Goal: Task Accomplishment & Management: Manage account settings

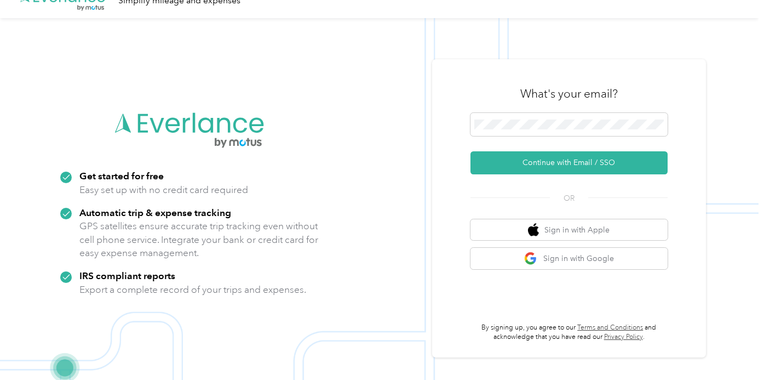
scroll to position [35, 0]
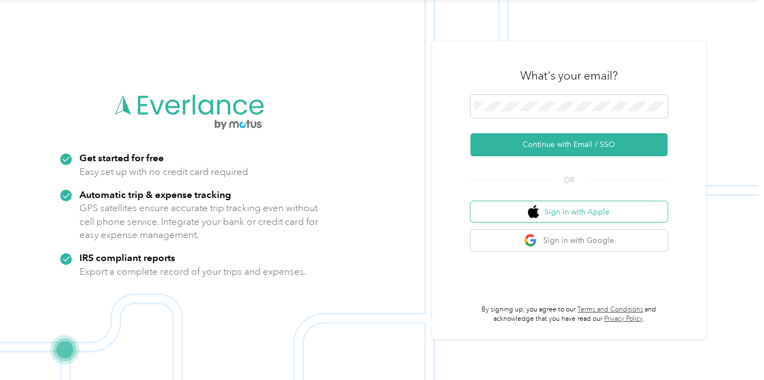
click at [569, 212] on button "Sign in with Apple" at bounding box center [568, 211] width 197 height 21
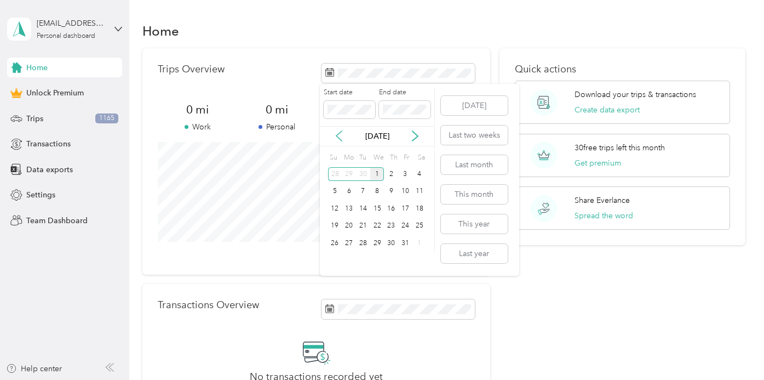
click at [339, 134] on icon at bounding box center [338, 136] width 5 height 10
click at [418, 134] on icon at bounding box center [415, 135] width 11 height 11
click at [339, 137] on icon at bounding box center [339, 135] width 11 height 11
click at [376, 243] on div "31" at bounding box center [377, 243] width 14 height 14
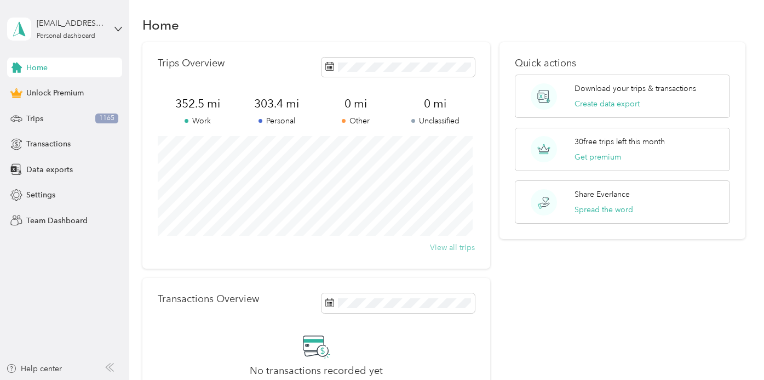
scroll to position [9, 0]
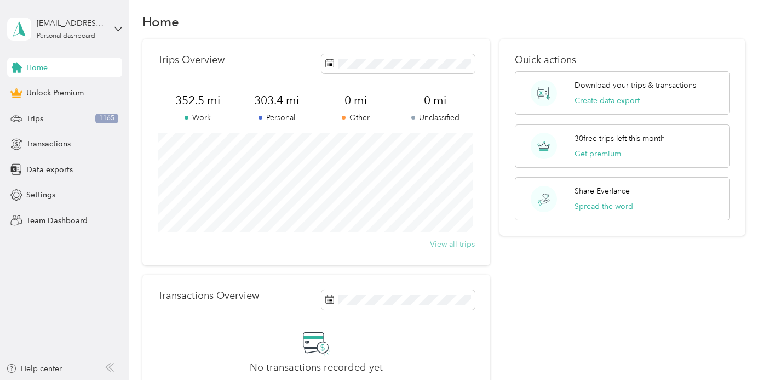
click at [447, 243] on button "View all trips" at bounding box center [452, 244] width 45 height 12
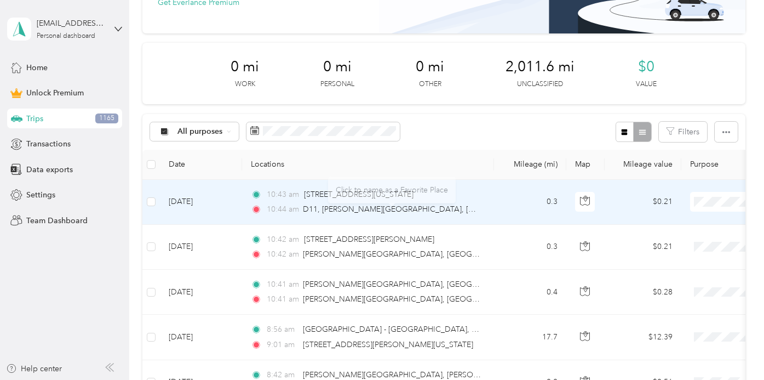
scroll to position [111, 0]
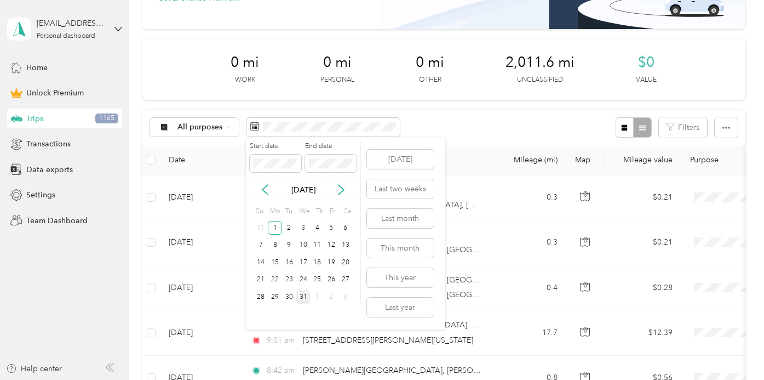
click at [302, 295] on div "31" at bounding box center [303, 297] width 14 height 14
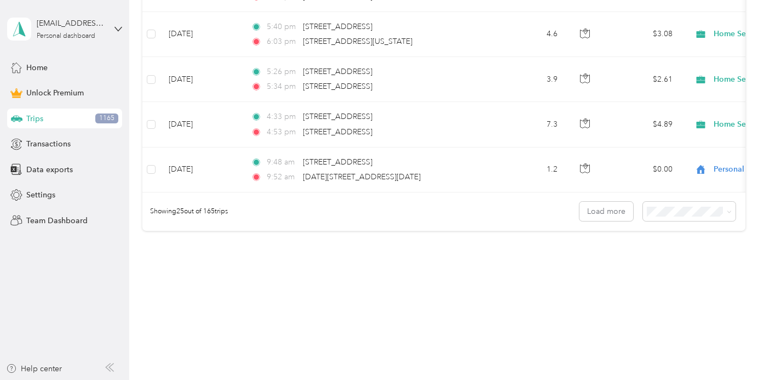
scroll to position [1231, 0]
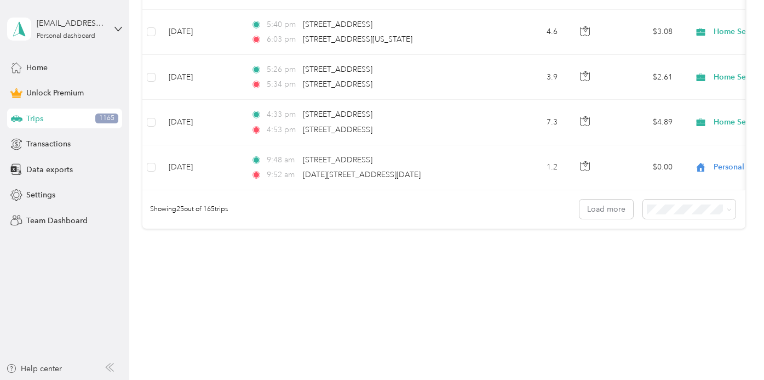
click at [677, 268] on div "100 per load" at bounding box center [687, 268] width 78 height 12
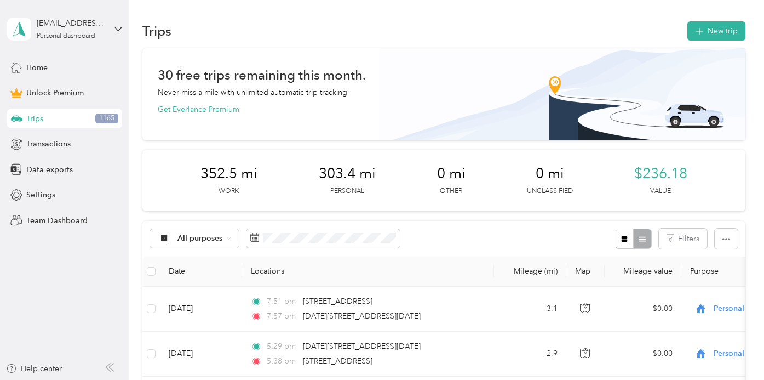
click at [639, 239] on div at bounding box center [634, 238] width 36 height 20
click at [624, 239] on icon "button" at bounding box center [625, 239] width 6 height 6
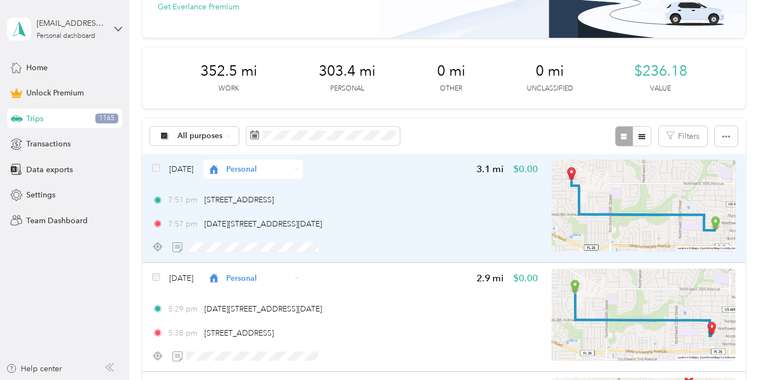
scroll to position [96, 0]
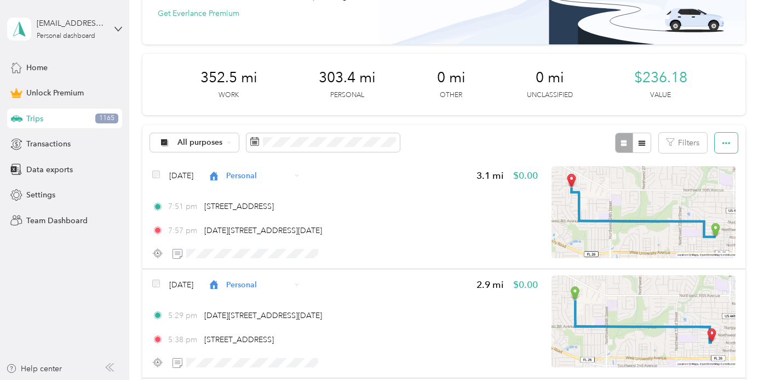
click at [725, 140] on icon "button" at bounding box center [726, 143] width 8 height 8
click at [707, 125] on div "All purposes Filters" at bounding box center [443, 143] width 602 height 36
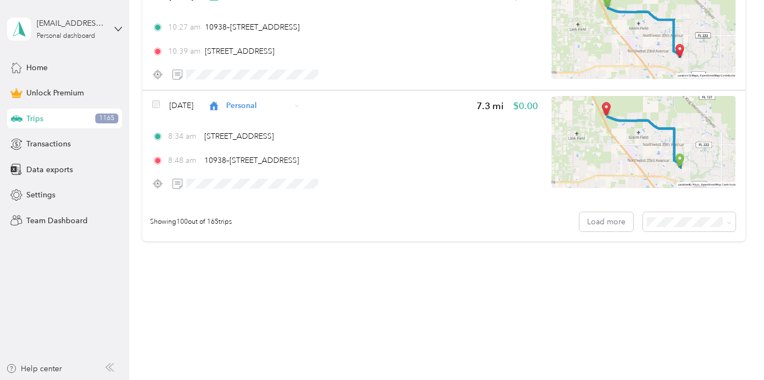
scroll to position [10968, 0]
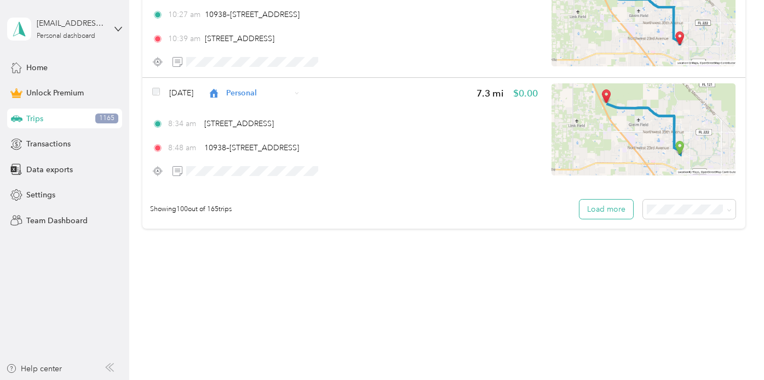
click at [607, 209] on button "Load more" at bounding box center [606, 208] width 54 height 19
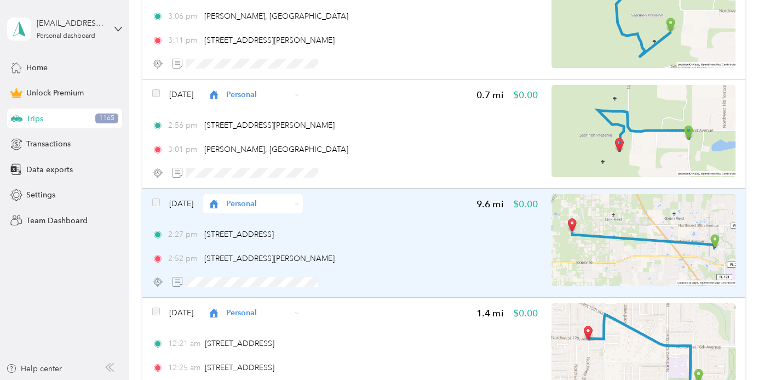
scroll to position [17831, 0]
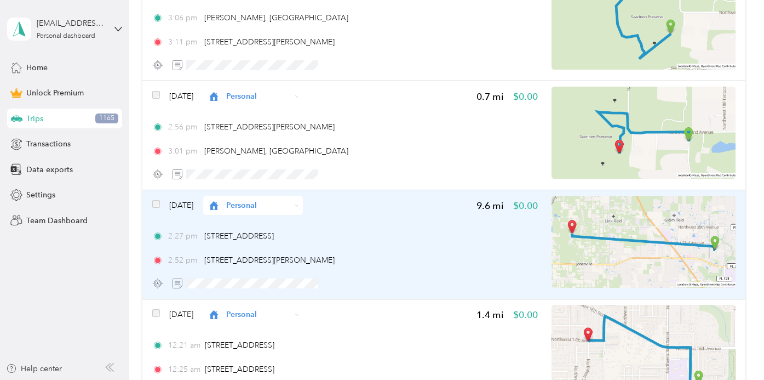
click at [577, 226] on img at bounding box center [644, 242] width 184 height 92
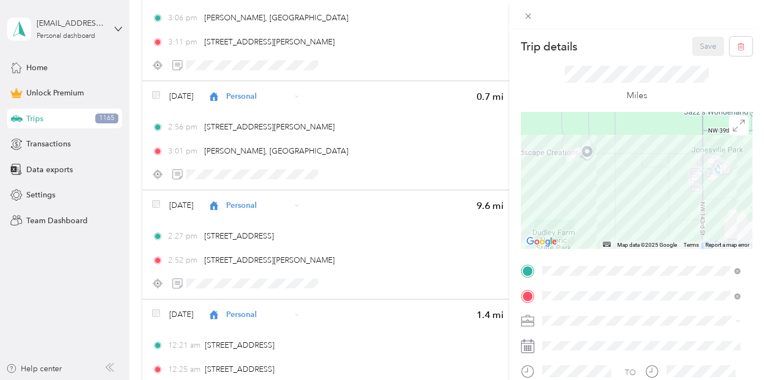
click at [415, 166] on div "Trip details Save This trip cannot be edited because it is either under review,…" at bounding box center [382, 190] width 764 height 380
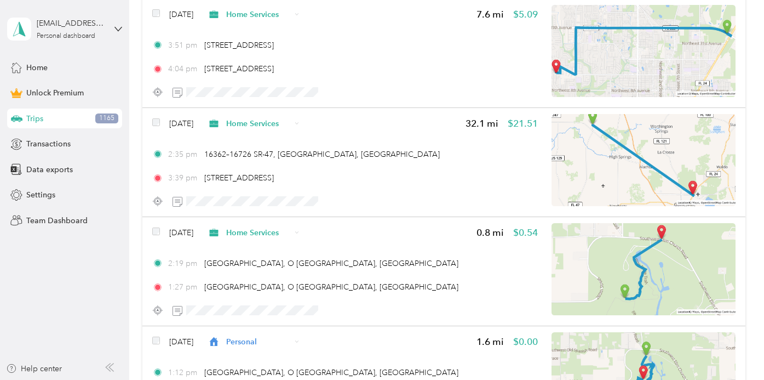
scroll to position [16495, 0]
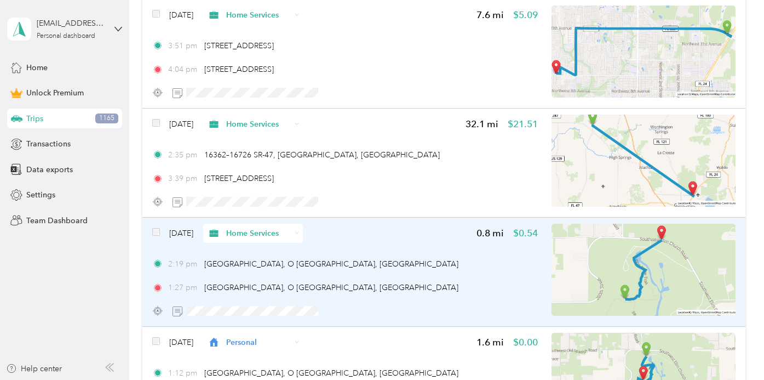
click at [303, 230] on div "Home Services" at bounding box center [253, 232] width 100 height 19
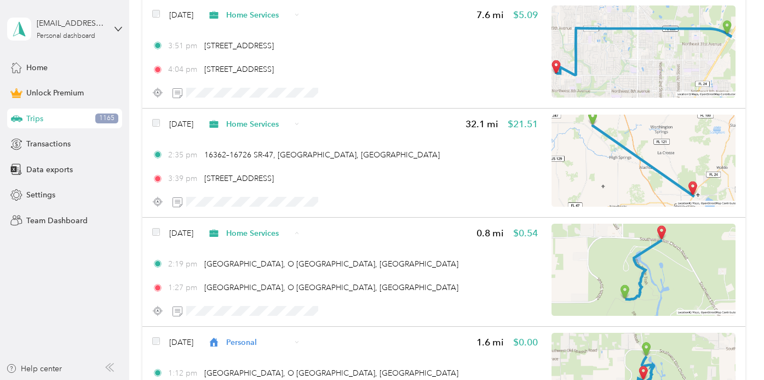
click at [290, 94] on span "Personal" at bounding box center [279, 97] width 66 height 12
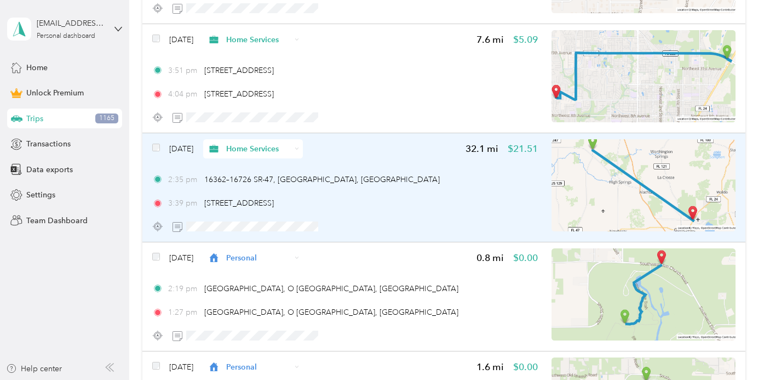
scroll to position [16470, 0]
click at [299, 150] on icon at bounding box center [297, 149] width 4 height 4
click at [279, 187] on span "Personal" at bounding box center [279, 183] width 66 height 12
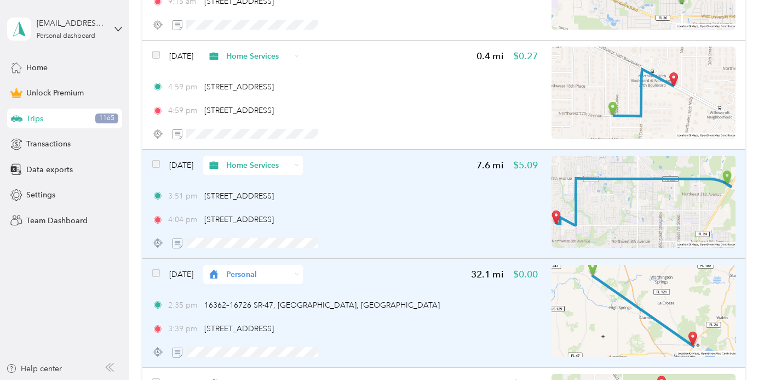
scroll to position [16344, 0]
click at [597, 198] on img at bounding box center [644, 203] width 184 height 92
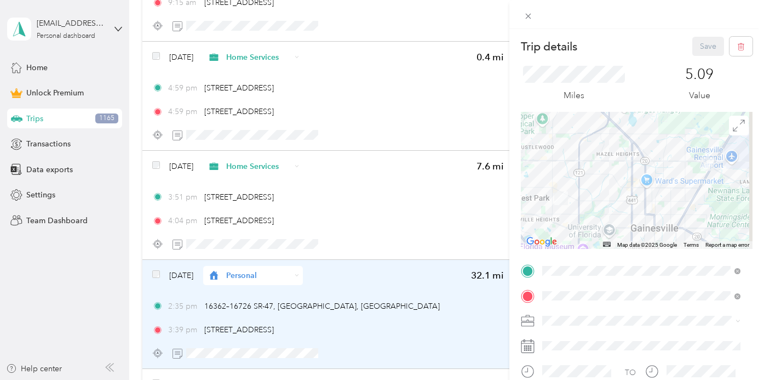
click at [347, 294] on div "Trip details Save This trip cannot be edited because it is either under review,…" at bounding box center [382, 190] width 764 height 380
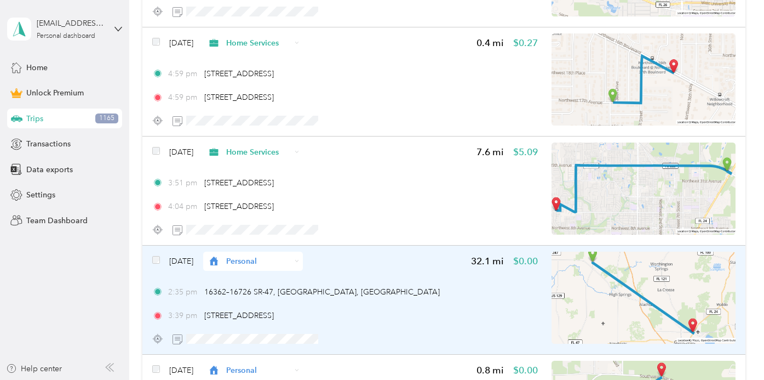
scroll to position [16361, 0]
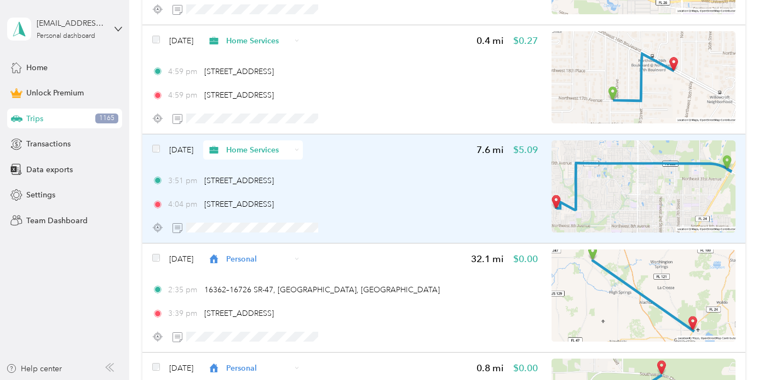
click at [454, 202] on div "4:04 pm [STREET_ADDRESS]" at bounding box center [345, 204] width 386 height 12
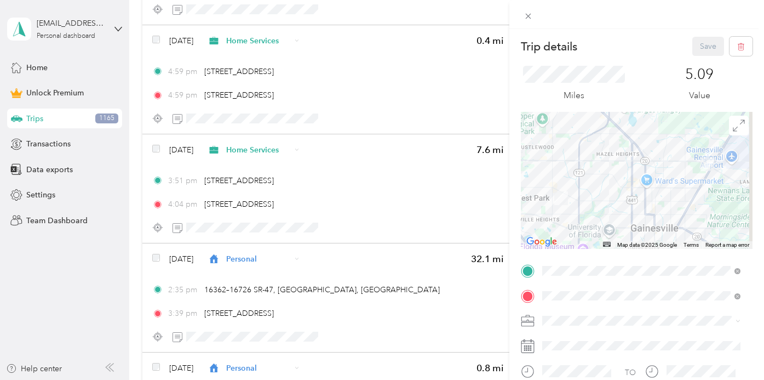
click at [451, 201] on div "Trip details Save This trip cannot be edited because it is either under review,…" at bounding box center [382, 190] width 764 height 380
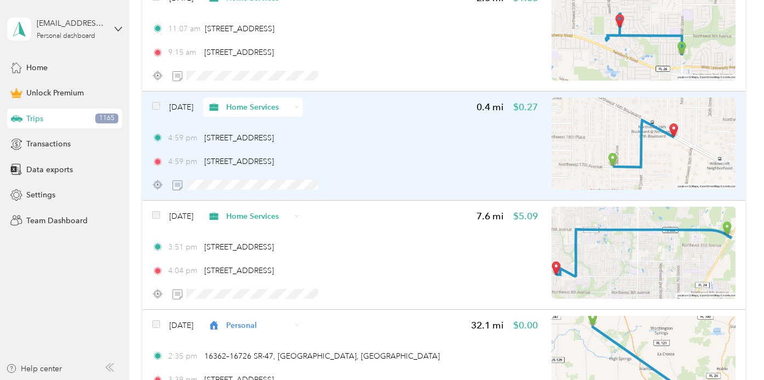
scroll to position [16294, 0]
click at [299, 105] on icon at bounding box center [297, 107] width 4 height 4
click at [278, 146] on span "Personal" at bounding box center [279, 147] width 66 height 12
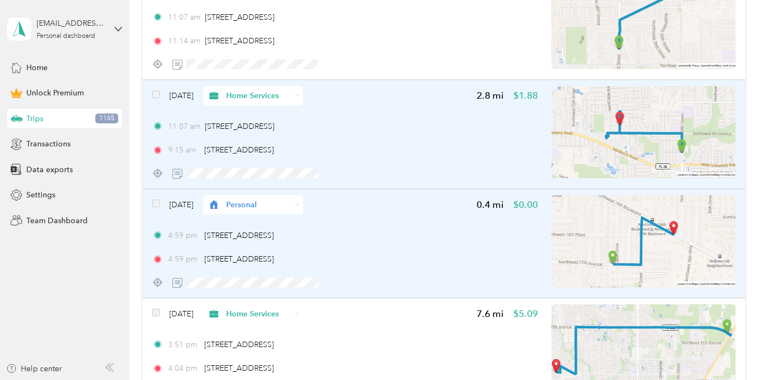
scroll to position [16196, 0]
click at [409, 114] on div "[DATE] Home Services 2.8 mi $1.88 11:07 am [STREET_ADDRESS][GEOGRAPHIC_DATA]:15…" at bounding box center [345, 135] width 386 height 97
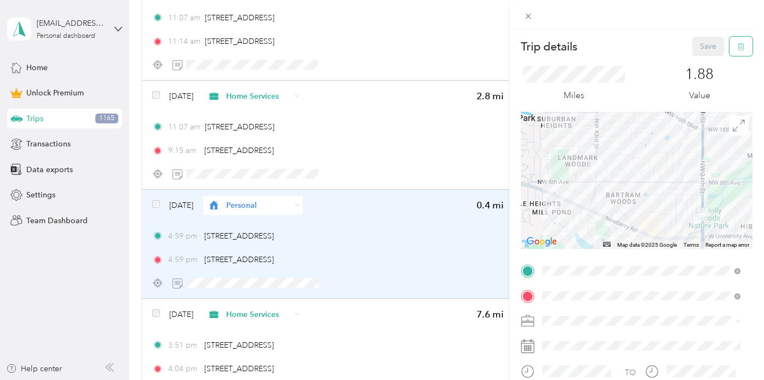
click at [737, 45] on icon "button" at bounding box center [741, 47] width 8 height 8
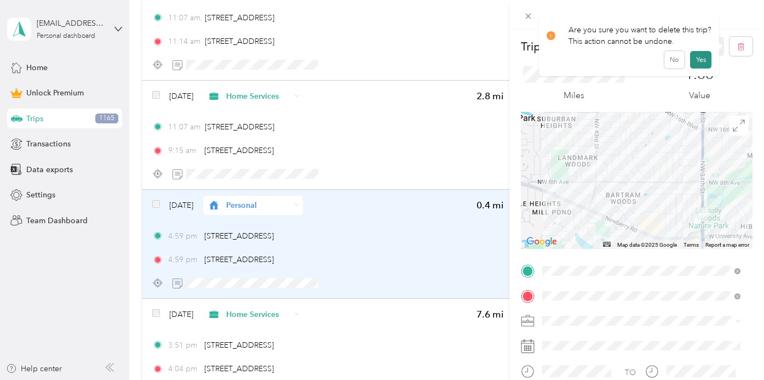
click at [703, 58] on button "Yes" at bounding box center [700, 60] width 21 height 18
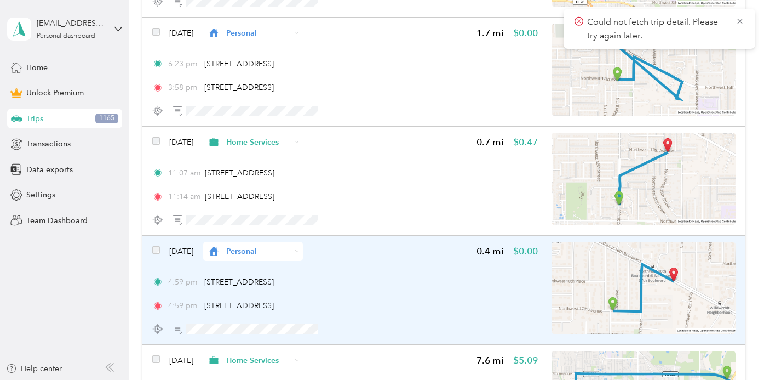
scroll to position [16040, 0]
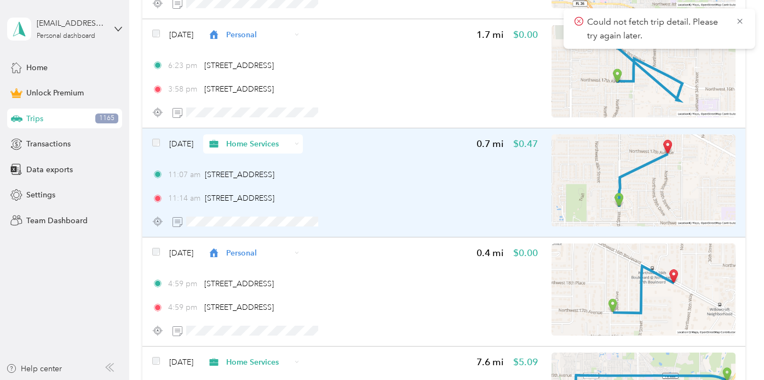
click at [646, 185] on img at bounding box center [644, 180] width 184 height 92
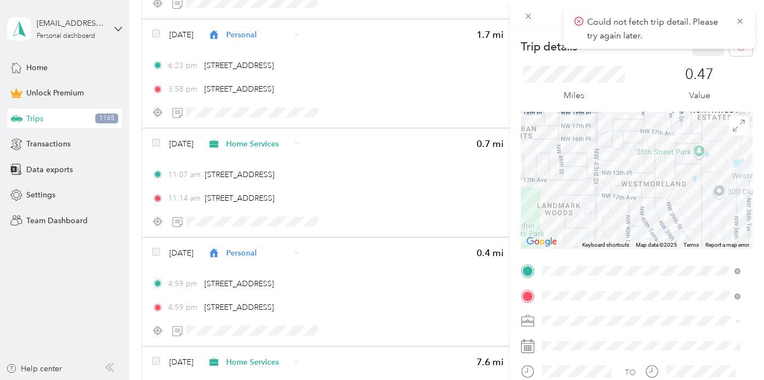
click at [427, 175] on div "Trip details Save This trip cannot be edited because it is either under review,…" at bounding box center [382, 190] width 764 height 380
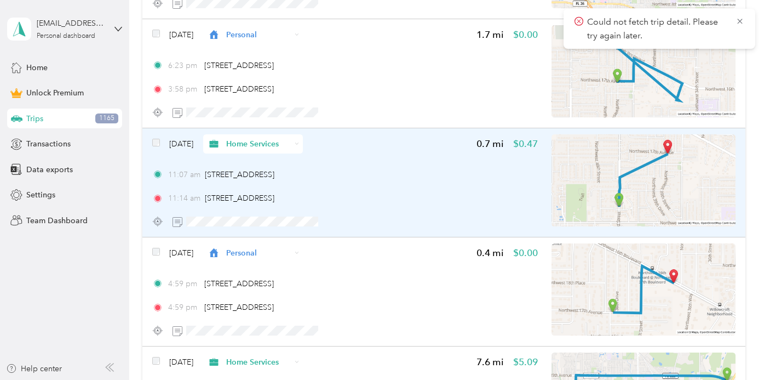
click at [570, 171] on img at bounding box center [644, 180] width 184 height 92
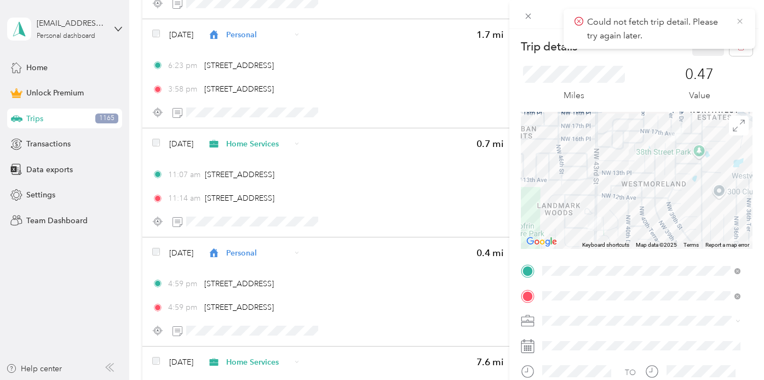
click at [740, 18] on icon at bounding box center [740, 21] width 9 height 10
click at [737, 45] on icon "button" at bounding box center [741, 47] width 8 height 8
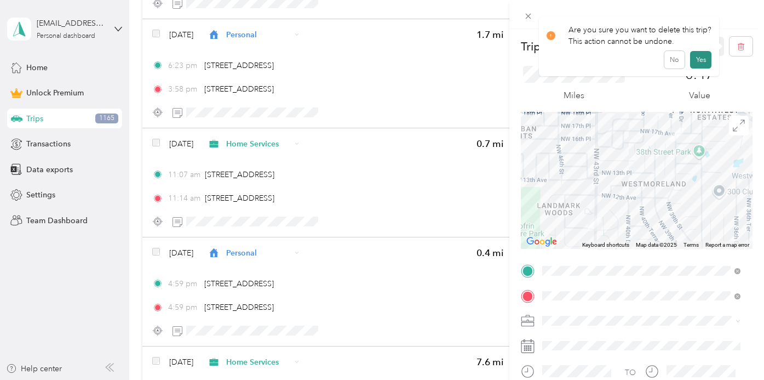
click at [698, 60] on button "Yes" at bounding box center [700, 60] width 21 height 18
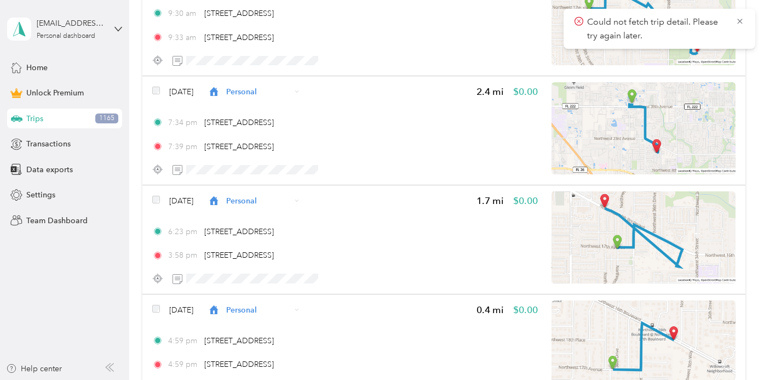
scroll to position [15872, 0]
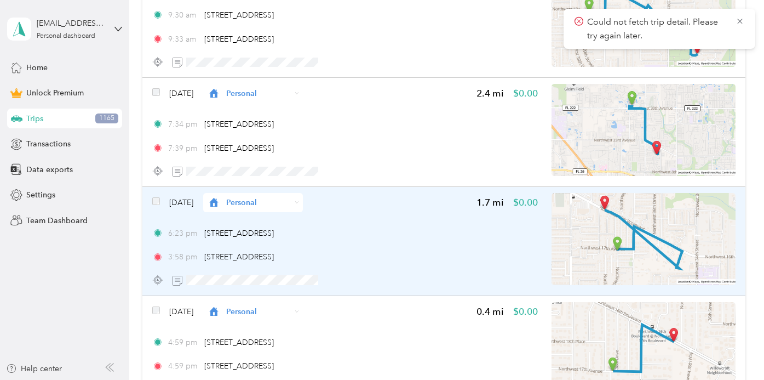
click at [581, 228] on img at bounding box center [644, 239] width 184 height 92
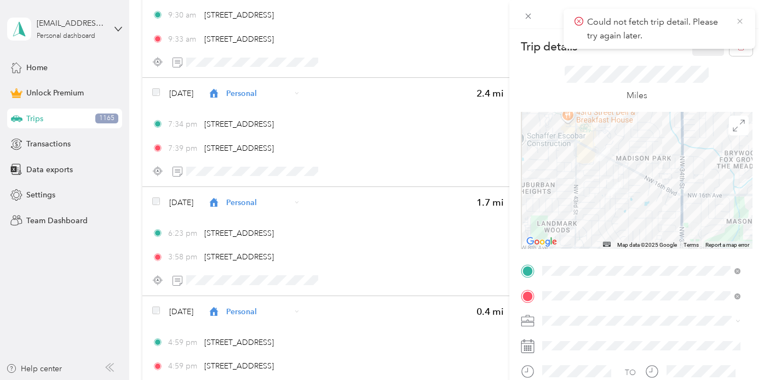
click at [739, 18] on icon at bounding box center [740, 21] width 9 height 10
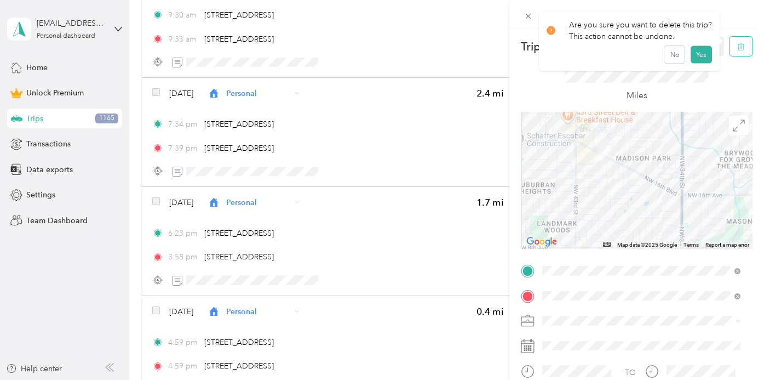
click at [737, 47] on icon "button" at bounding box center [741, 47] width 8 height 8
click at [699, 57] on button "Yes" at bounding box center [700, 60] width 21 height 18
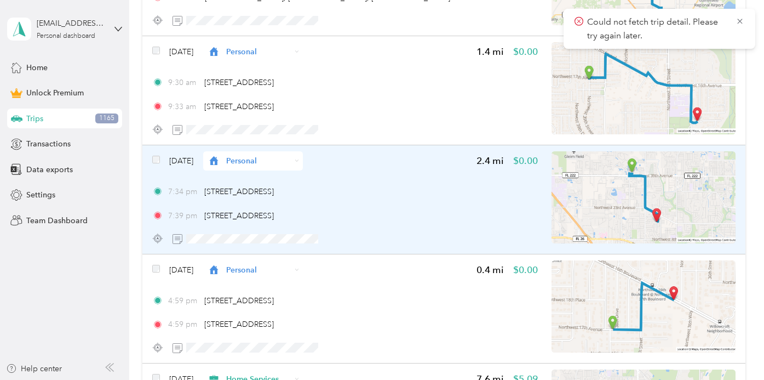
scroll to position [15803, 0]
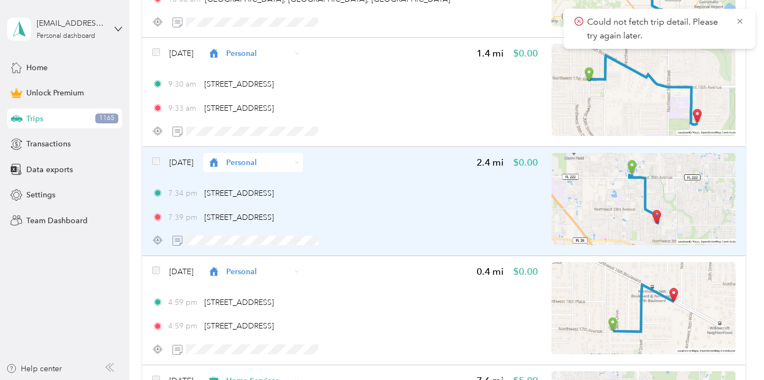
click at [648, 186] on img at bounding box center [644, 199] width 184 height 92
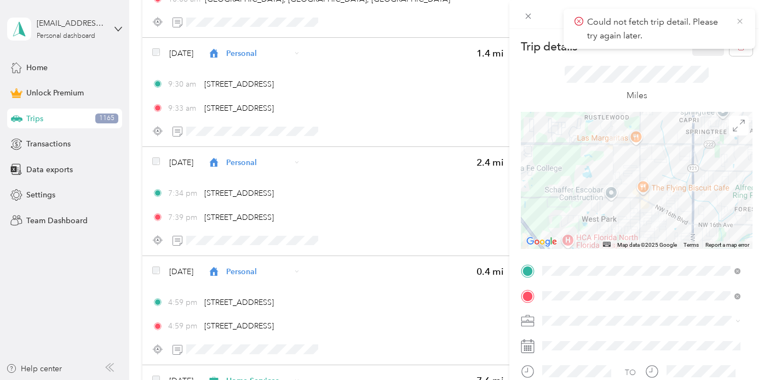
click at [738, 20] on icon at bounding box center [740, 21] width 9 height 10
click at [737, 47] on icon "button" at bounding box center [741, 47] width 8 height 8
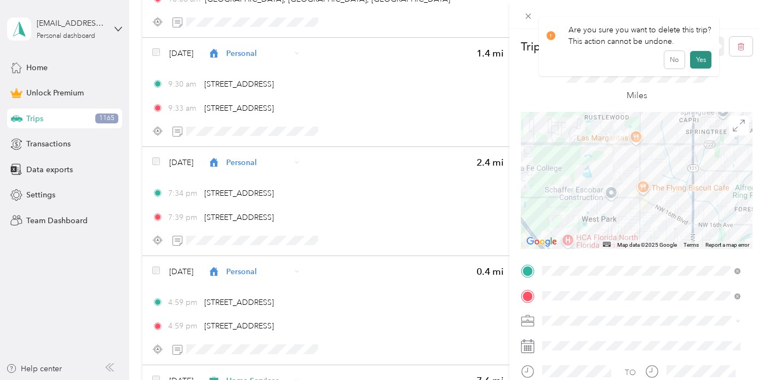
click at [697, 61] on button "Yes" at bounding box center [700, 60] width 21 height 18
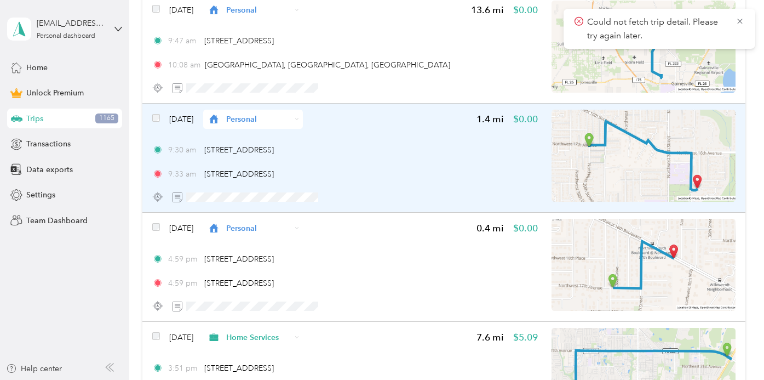
scroll to position [15736, 0]
click at [630, 160] on img at bounding box center [644, 157] width 184 height 92
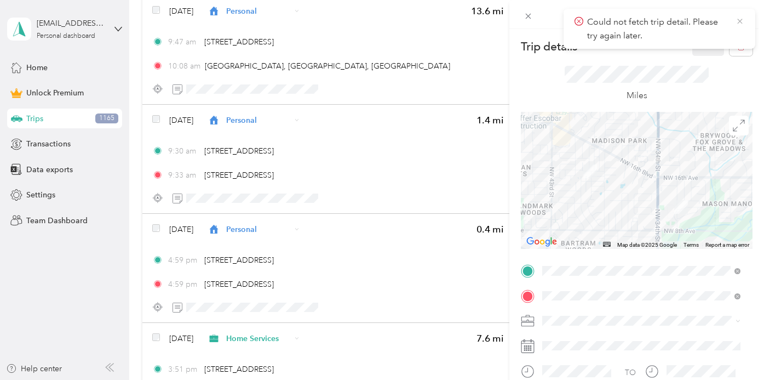
click at [740, 18] on icon at bounding box center [740, 21] width 9 height 10
click at [738, 50] on icon "button" at bounding box center [741, 46] width 7 height 7
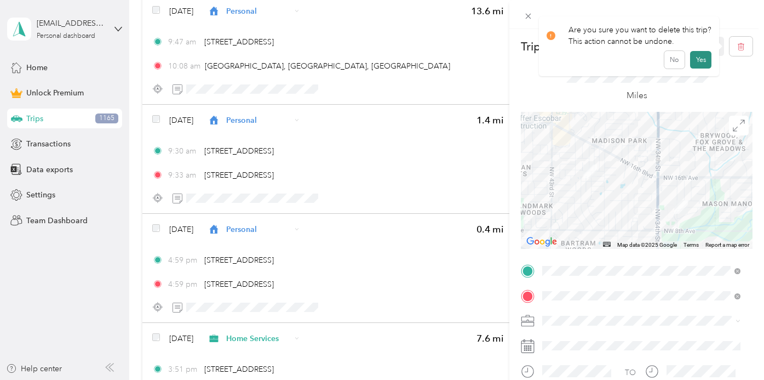
click at [701, 60] on button "Yes" at bounding box center [700, 60] width 21 height 18
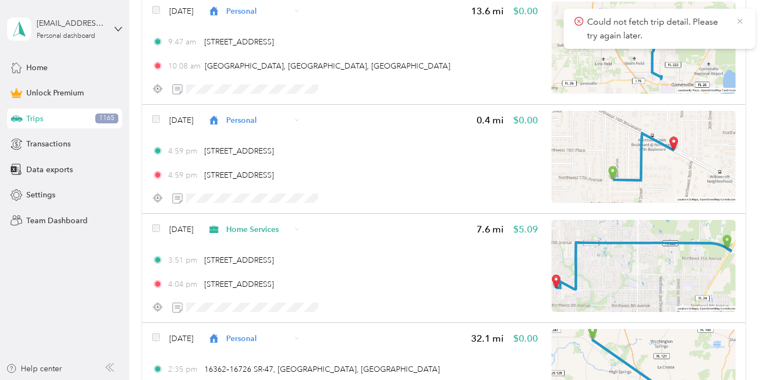
click at [740, 20] on icon at bounding box center [740, 21] width 9 height 10
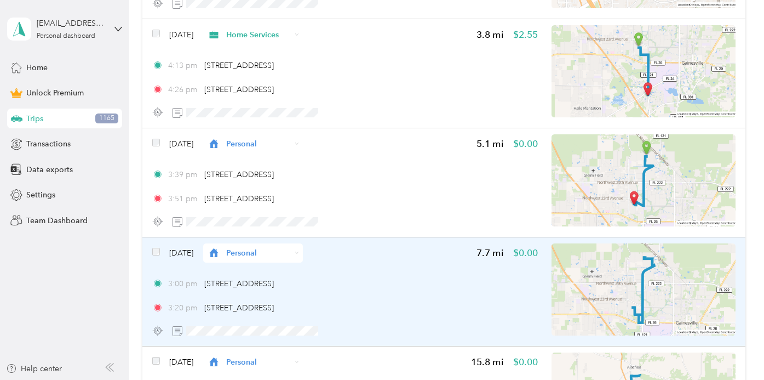
scroll to position [15273, 0]
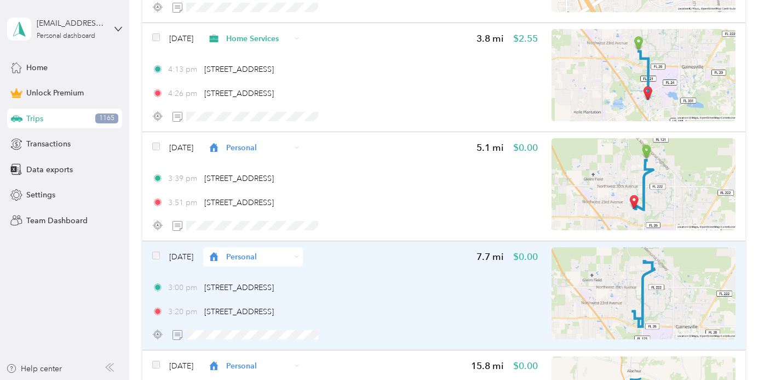
click at [611, 274] on img at bounding box center [644, 293] width 184 height 92
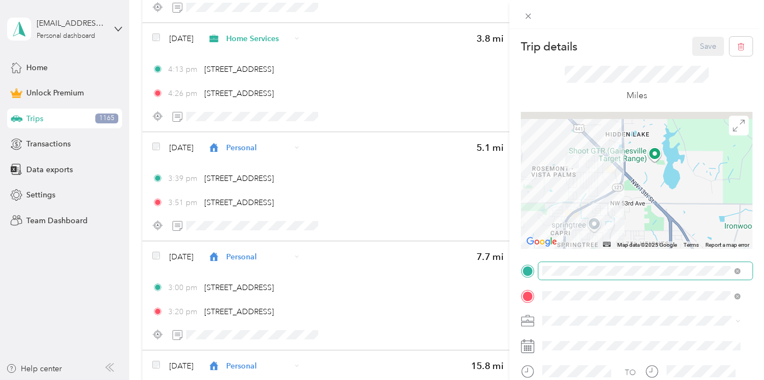
click at [640, 269] on div "Trip details Save This trip cannot be edited because it is either under review,…" at bounding box center [637, 269] width 232 height 465
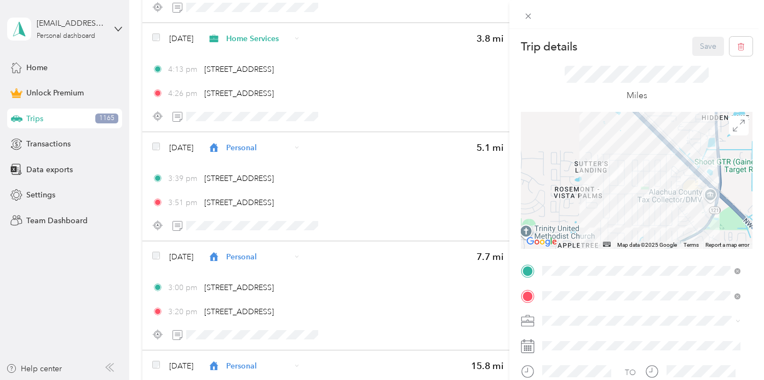
drag, startPoint x: 572, startPoint y: 199, endPoint x: 636, endPoint y: 179, distance: 67.4
click at [636, 179] on div at bounding box center [637, 180] width 232 height 137
drag, startPoint x: 433, startPoint y: 175, endPoint x: 430, endPoint y: 214, distance: 39.5
click at [430, 214] on div "Trip details Save This trip cannot be edited because it is either under review,…" at bounding box center [382, 190] width 764 height 380
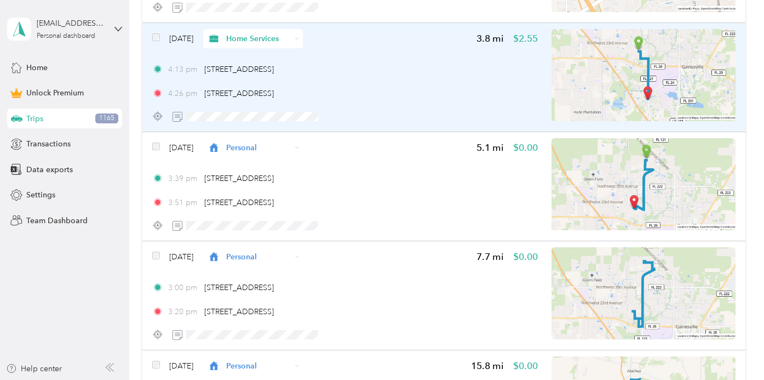
click at [434, 102] on div "[DATE] Home Services 3.8 mi $2.55 4:13 pm [STREET_ADDRESS] 4:26 pm [STREET_ADDR…" at bounding box center [345, 77] width 386 height 97
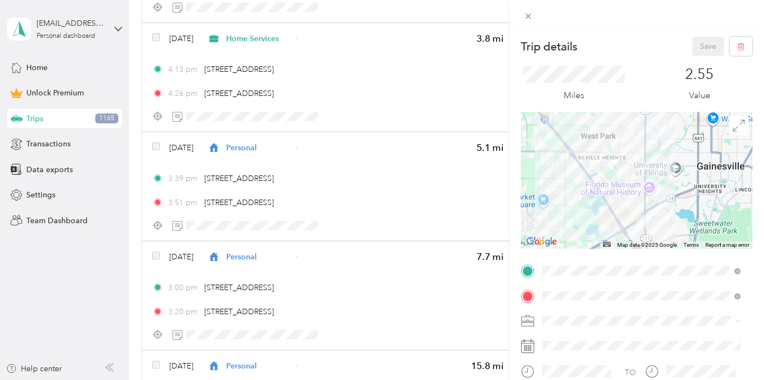
click at [433, 89] on div "Trip details Save This trip cannot be edited because it is either under review,…" at bounding box center [382, 190] width 764 height 380
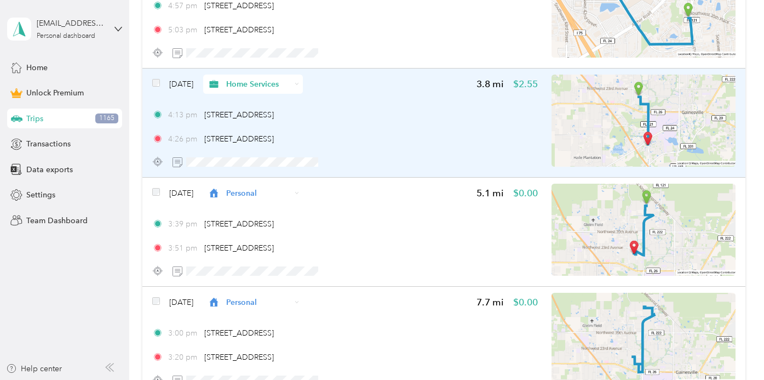
scroll to position [15219, 0]
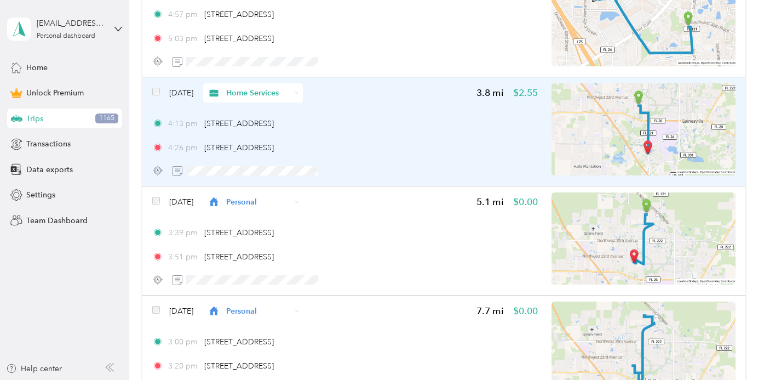
click at [651, 131] on img at bounding box center [644, 129] width 184 height 92
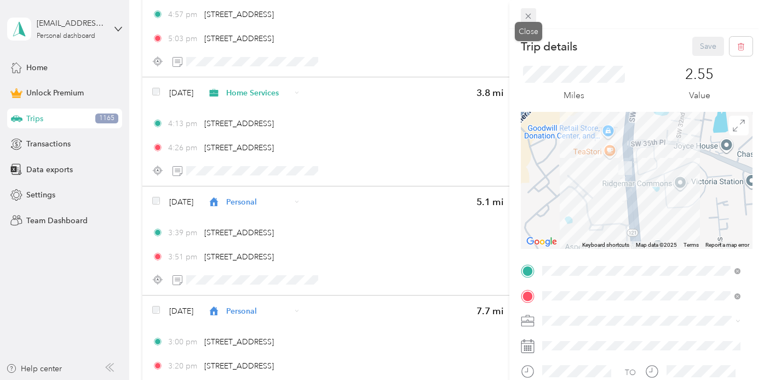
click at [531, 12] on icon at bounding box center [528, 16] width 9 height 9
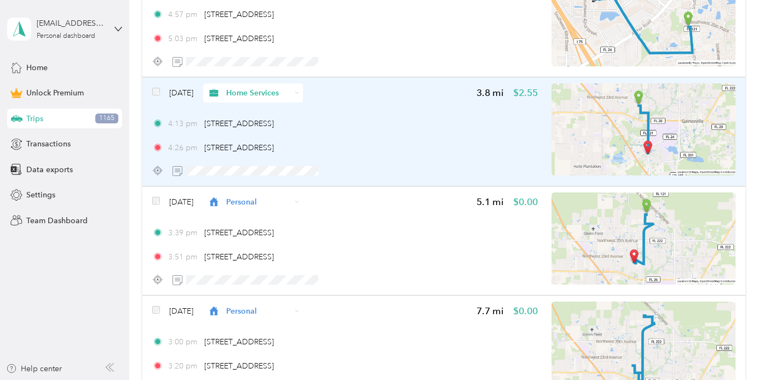
click at [299, 93] on icon at bounding box center [297, 92] width 4 height 4
click at [283, 134] on li "Personal" at bounding box center [269, 130] width 101 height 19
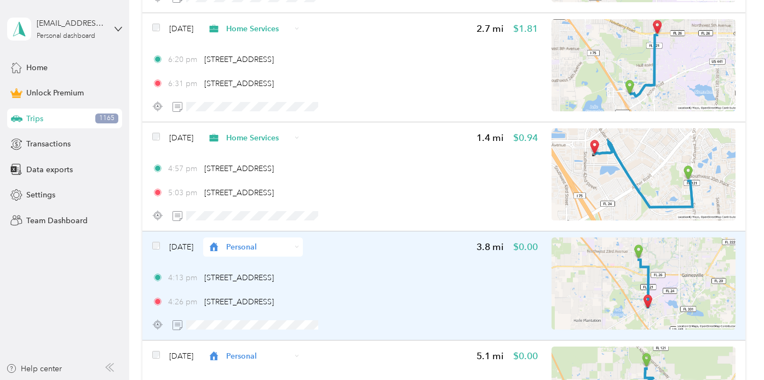
scroll to position [15062, 0]
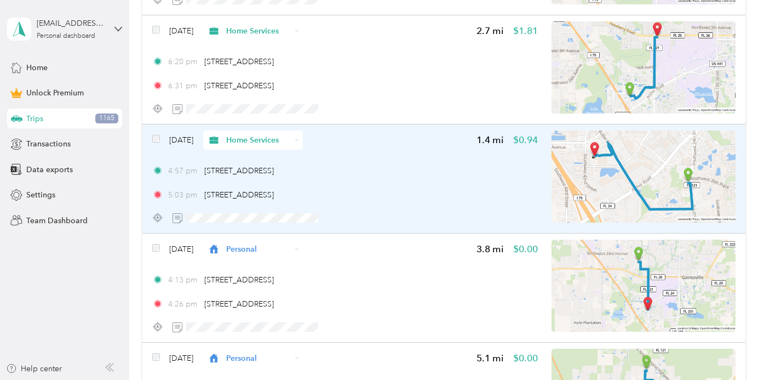
click at [663, 176] on img at bounding box center [644, 176] width 184 height 92
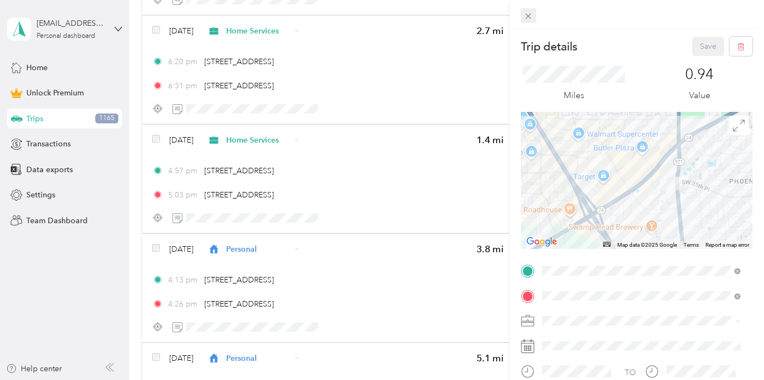
click at [528, 9] on span at bounding box center [528, 15] width 15 height 15
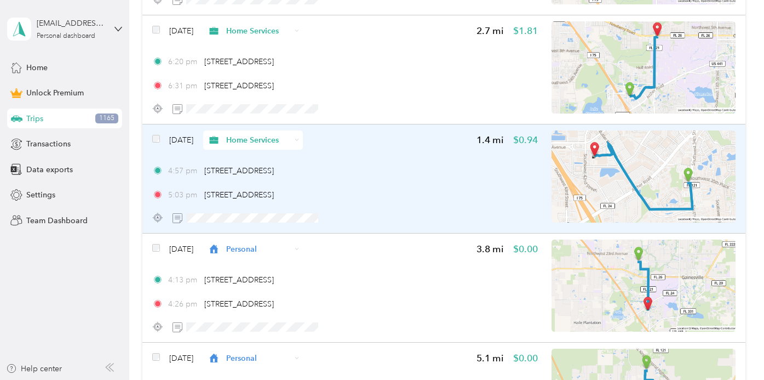
click at [303, 136] on div "Home Services" at bounding box center [253, 139] width 100 height 19
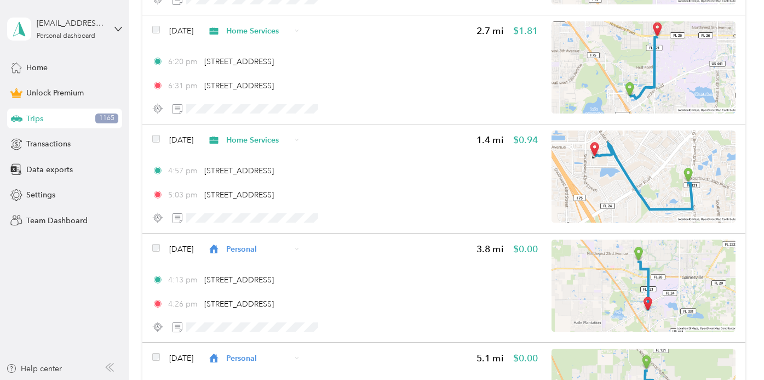
click at [274, 176] on span "Personal" at bounding box center [279, 179] width 66 height 12
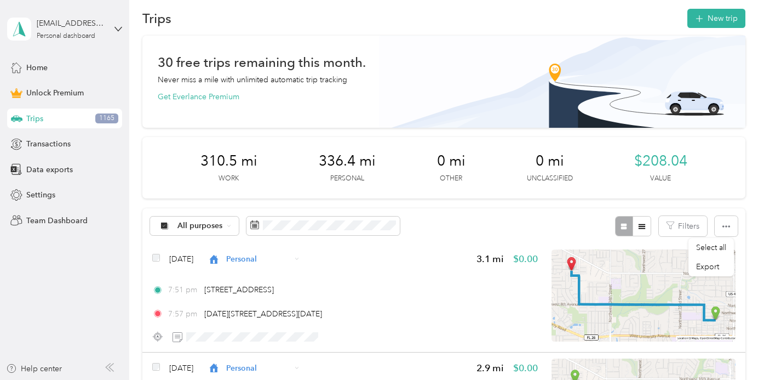
scroll to position [8, 0]
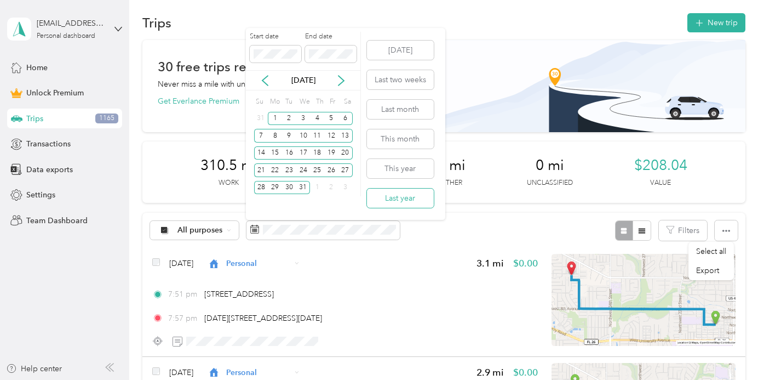
click at [401, 194] on button "Last year" at bounding box center [400, 197] width 67 height 19
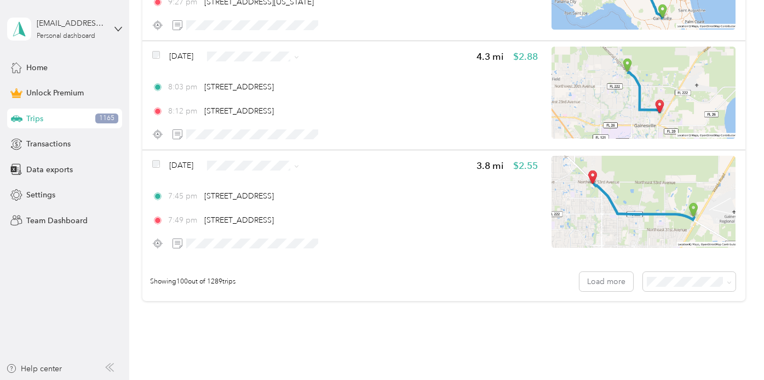
scroll to position [10968, 0]
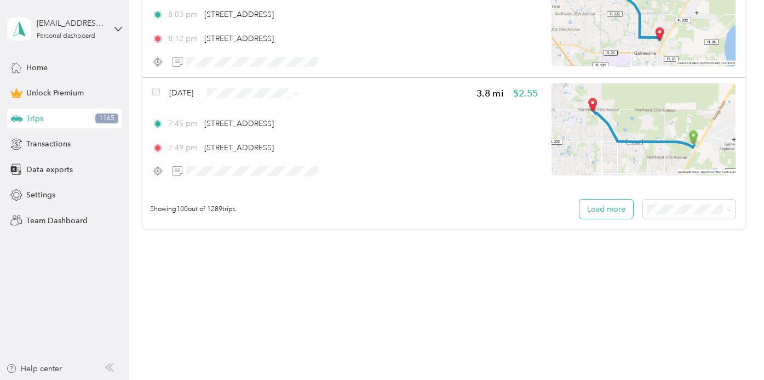
click at [601, 206] on button "Load more" at bounding box center [606, 208] width 54 height 19
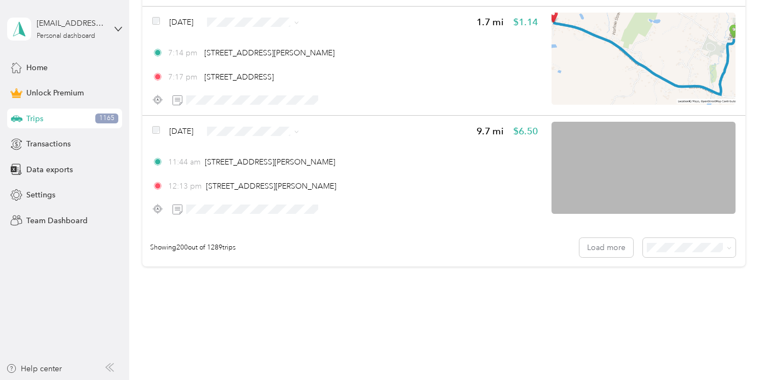
scroll to position [21829, 0]
click at [616, 247] on button "Load more" at bounding box center [606, 246] width 54 height 19
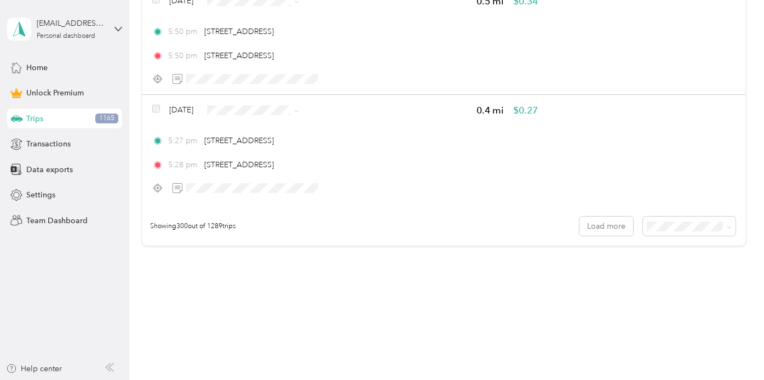
scroll to position [32745, 0]
